Goal: Transaction & Acquisition: Purchase product/service

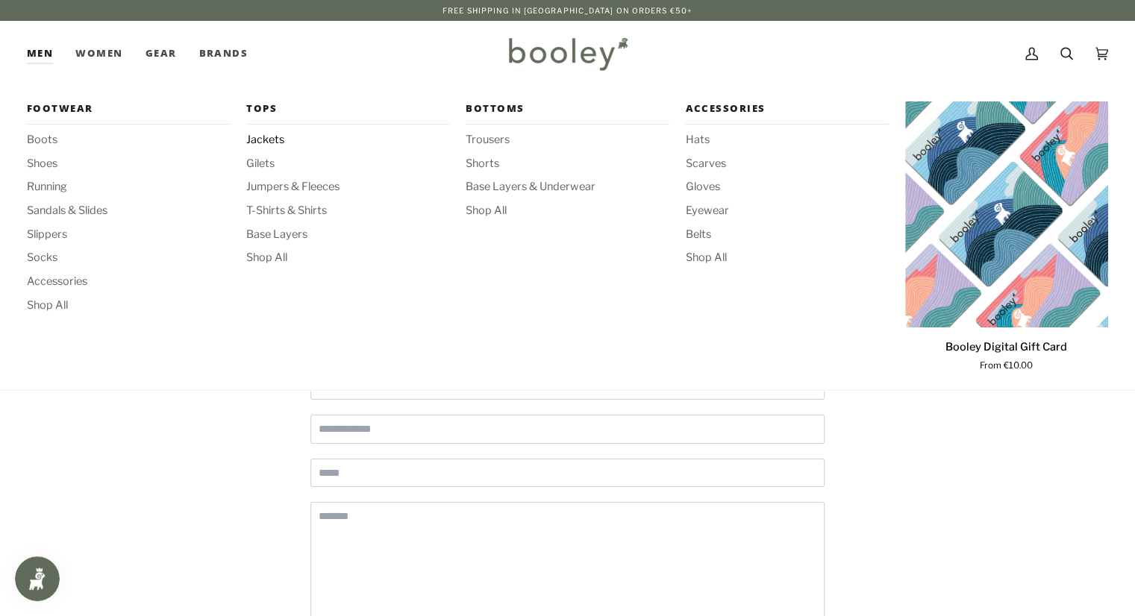
click at [274, 142] on span "Jackets" at bounding box center [347, 140] width 203 height 16
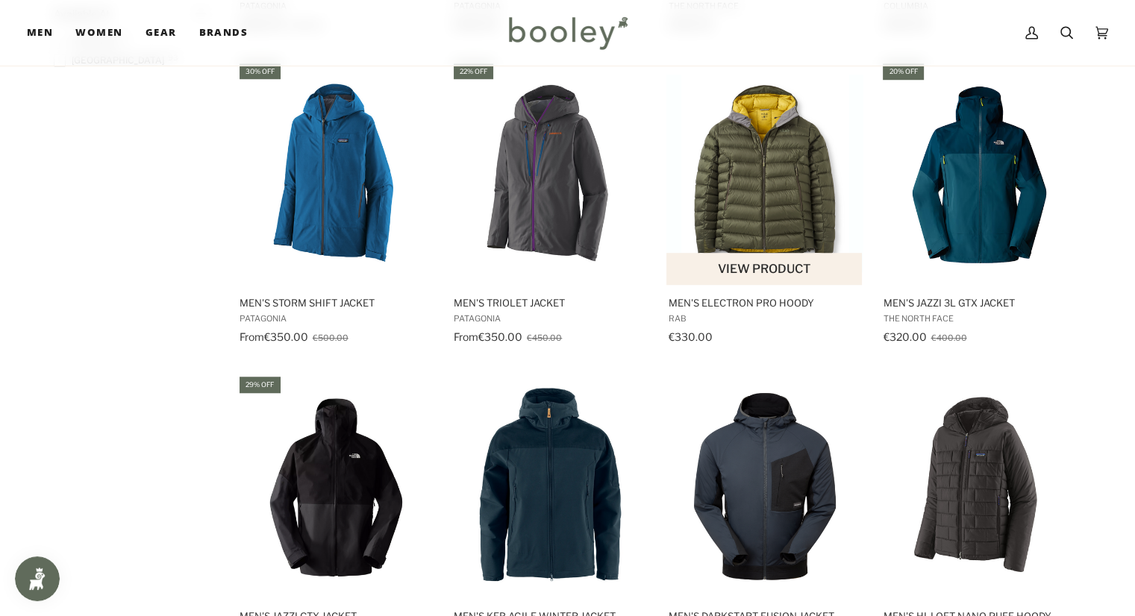
scroll to position [1343, 0]
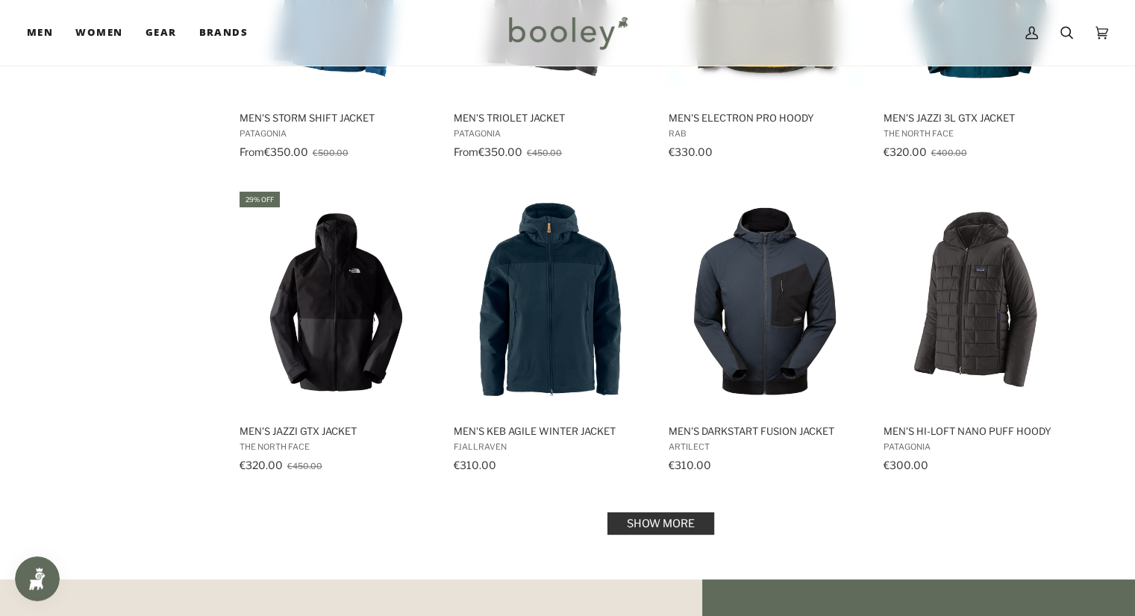
drag, startPoint x: 695, startPoint y: 522, endPoint x: 697, endPoint y: 511, distance: 11.4
click at [696, 522] on link "Show more" at bounding box center [660, 523] width 107 height 22
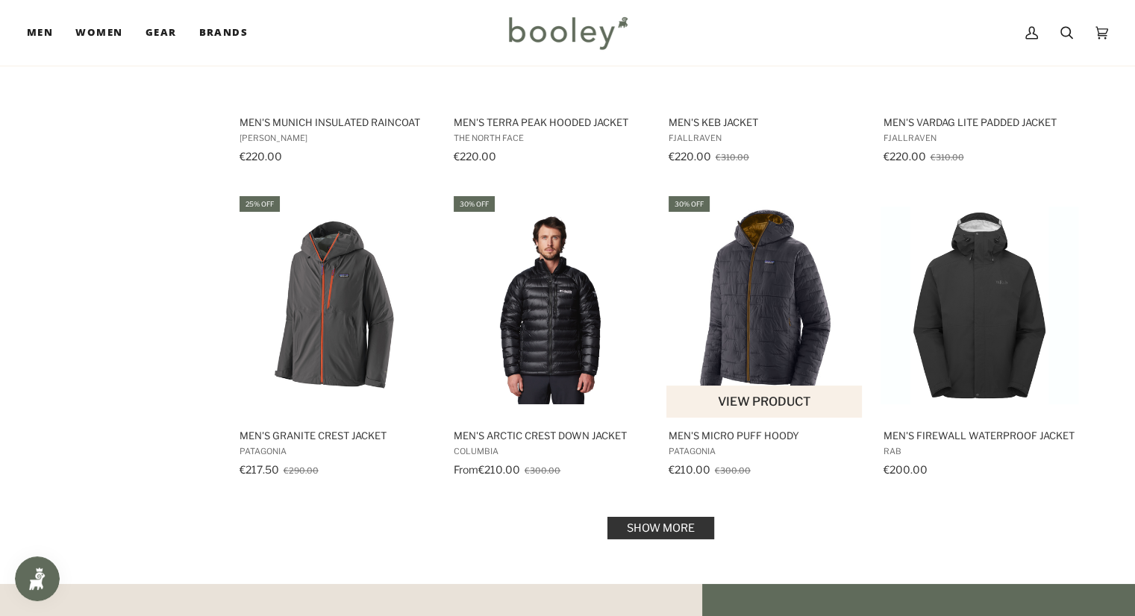
scroll to position [3058, 0]
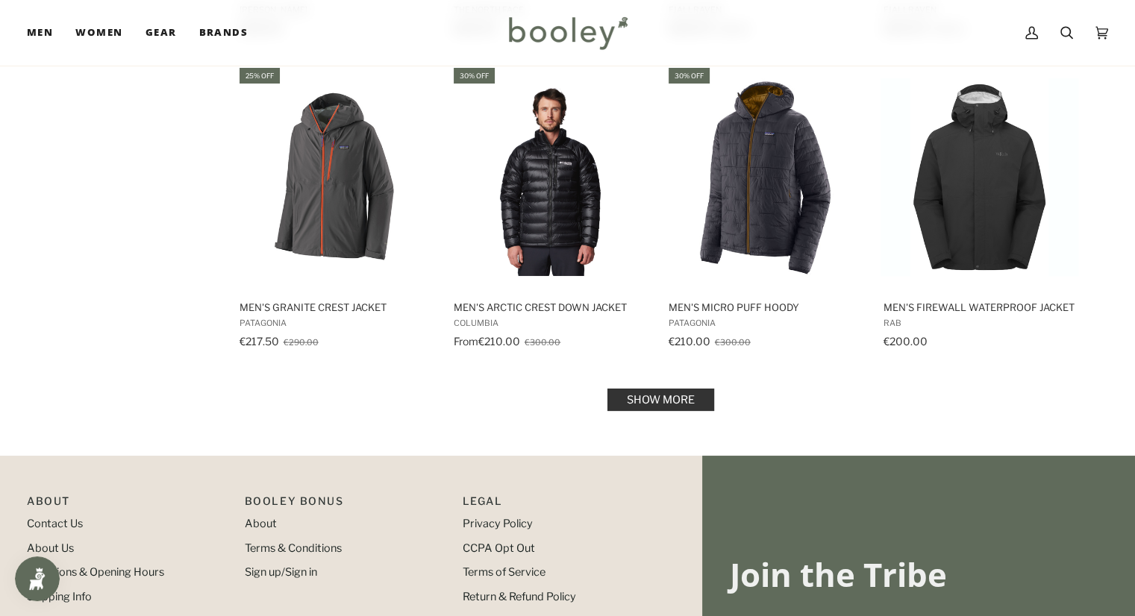
click at [684, 392] on link "Show more" at bounding box center [660, 400] width 107 height 22
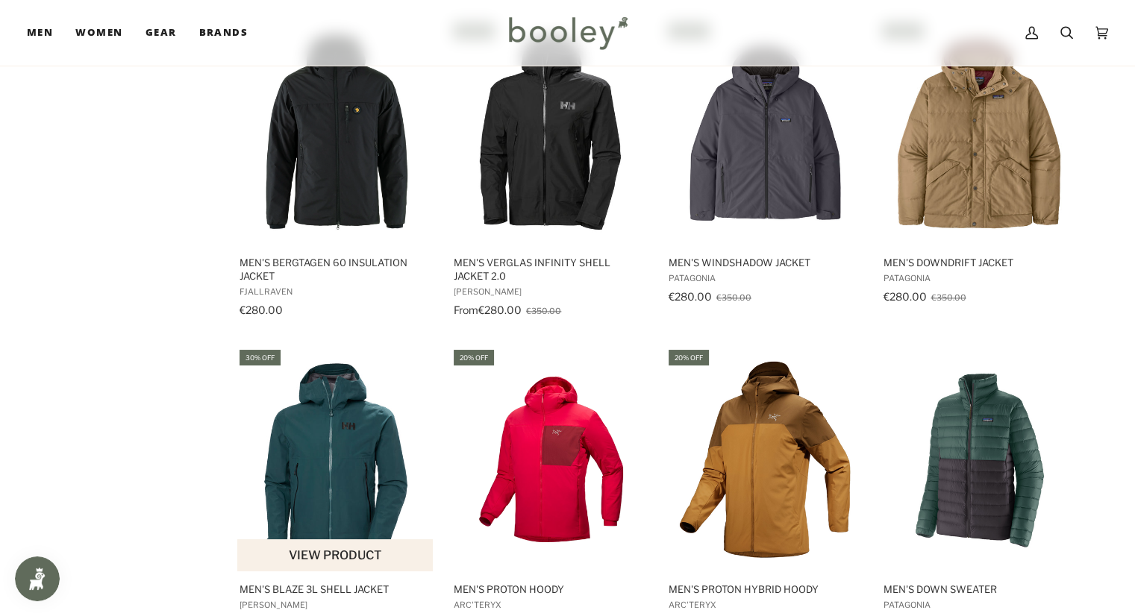
scroll to position [1716, 0]
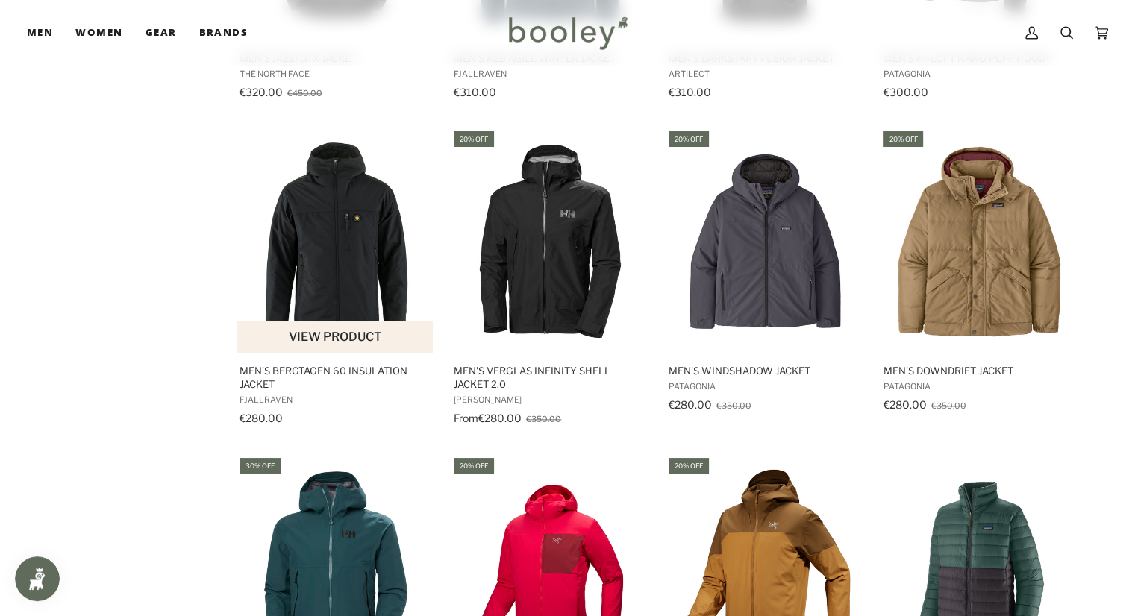
click at [355, 301] on img "Men's Bergtagen 60 Insulation Jacket" at bounding box center [336, 241] width 198 height 198
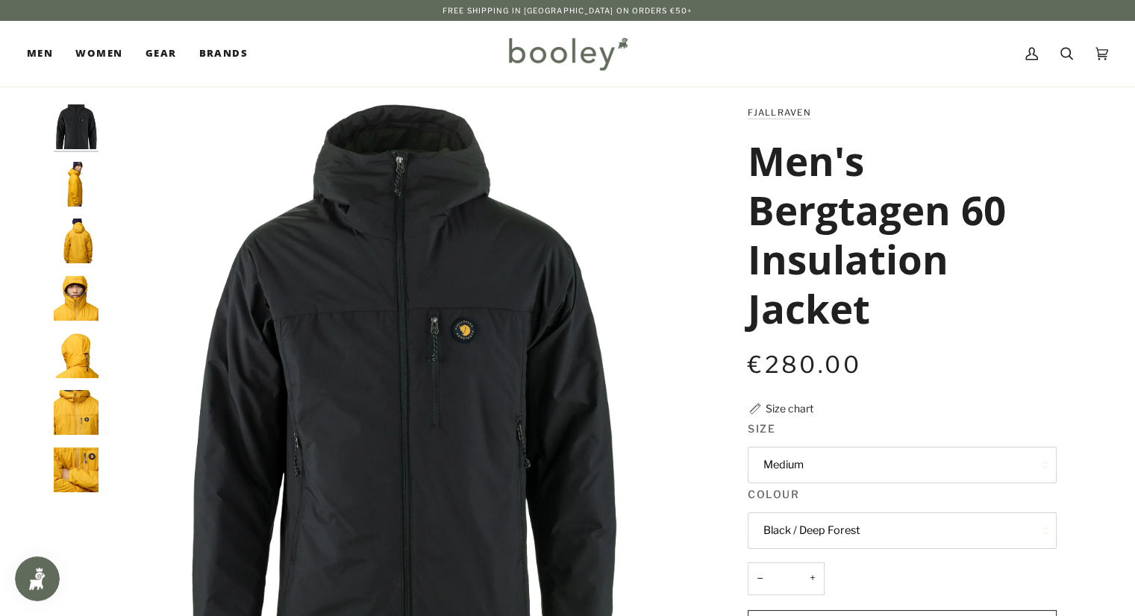
click at [81, 195] on img "Fjallraven Men's Bergtagen 60 Insulation Jacket - Booley Galway" at bounding box center [76, 184] width 45 height 45
